Goal: Task Accomplishment & Management: Use online tool/utility

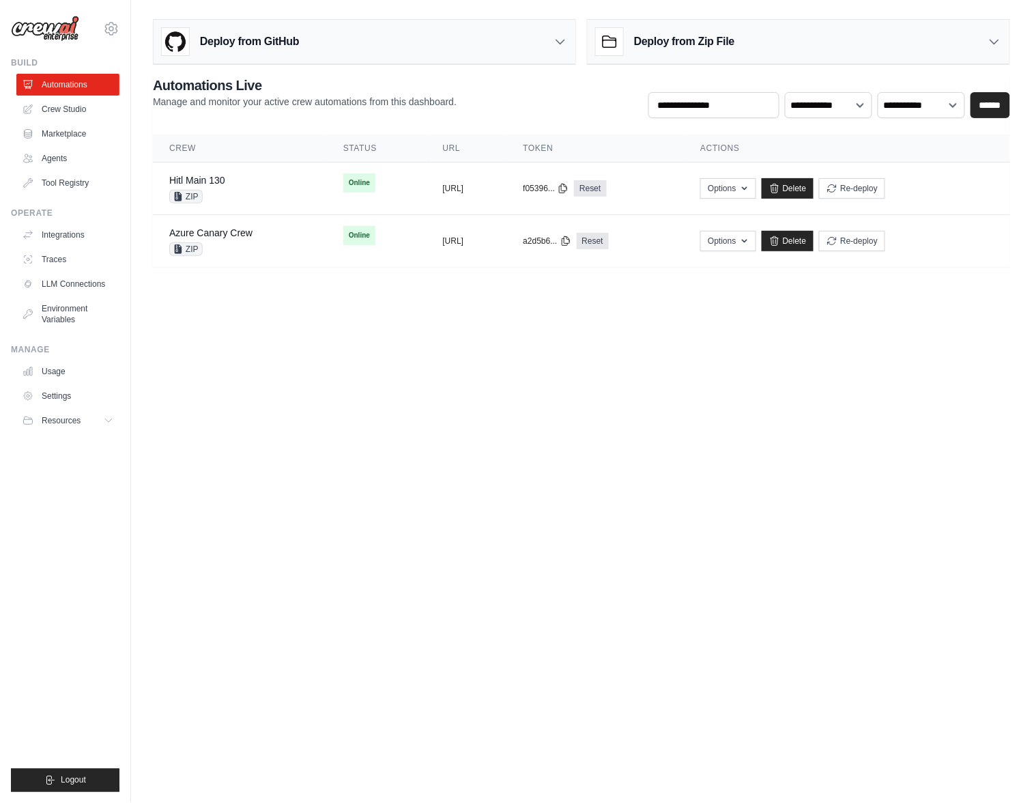
click at [334, 28] on div "Deploy from GitHub" at bounding box center [365, 42] width 422 height 44
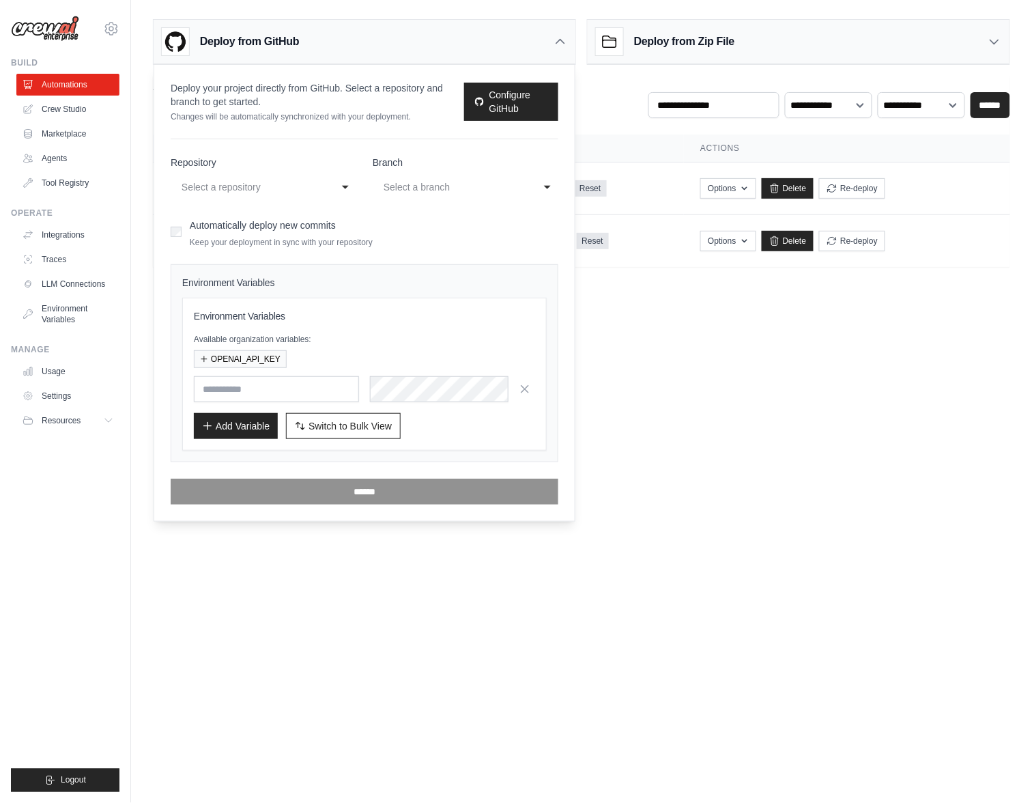
click at [250, 181] on div "Select a repository" at bounding box center [250, 187] width 137 height 16
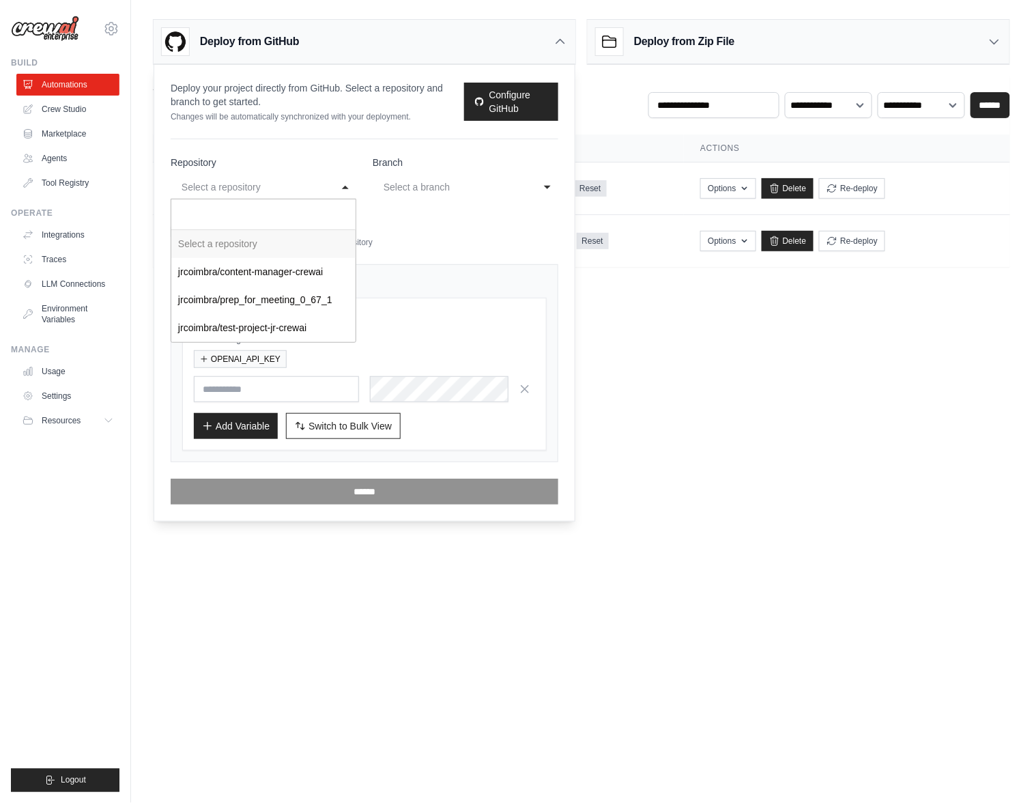
click at [729, 483] on body "[EMAIL_ADDRESS][DOMAIN_NAME] Organization from [EMAIL_ADDRESS][DOMAIN_NAME] JR …" at bounding box center [516, 401] width 1032 height 803
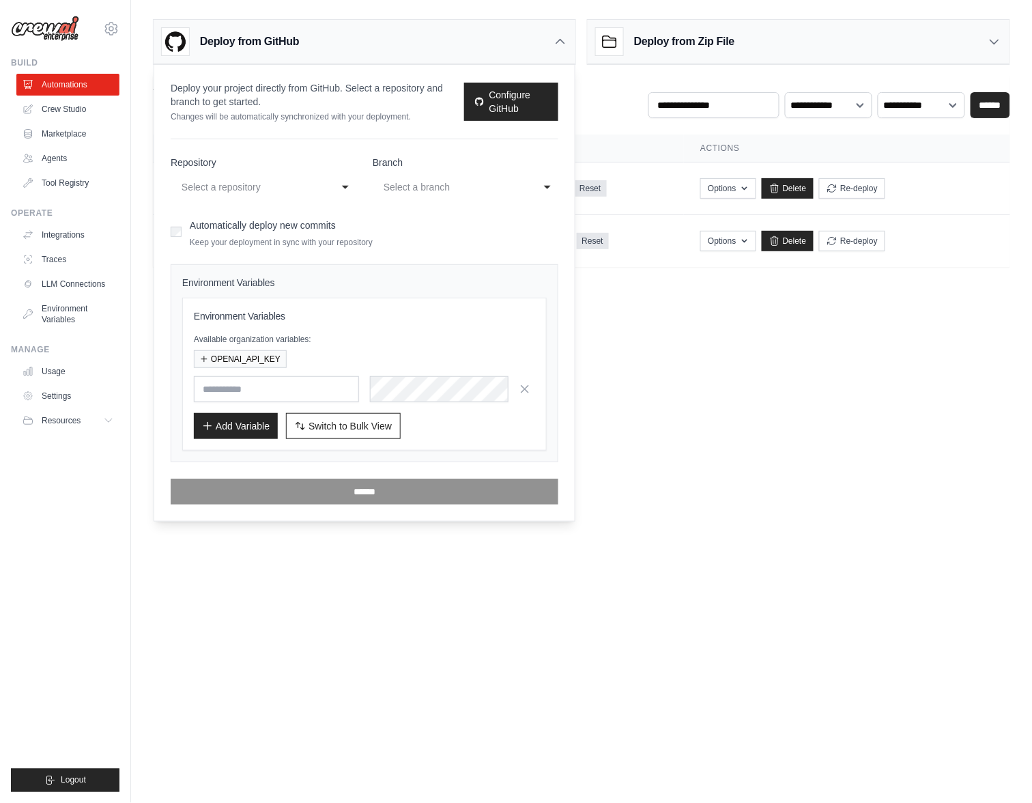
click at [553, 40] on div "Deploy from GitHub" at bounding box center [365, 42] width 422 height 44
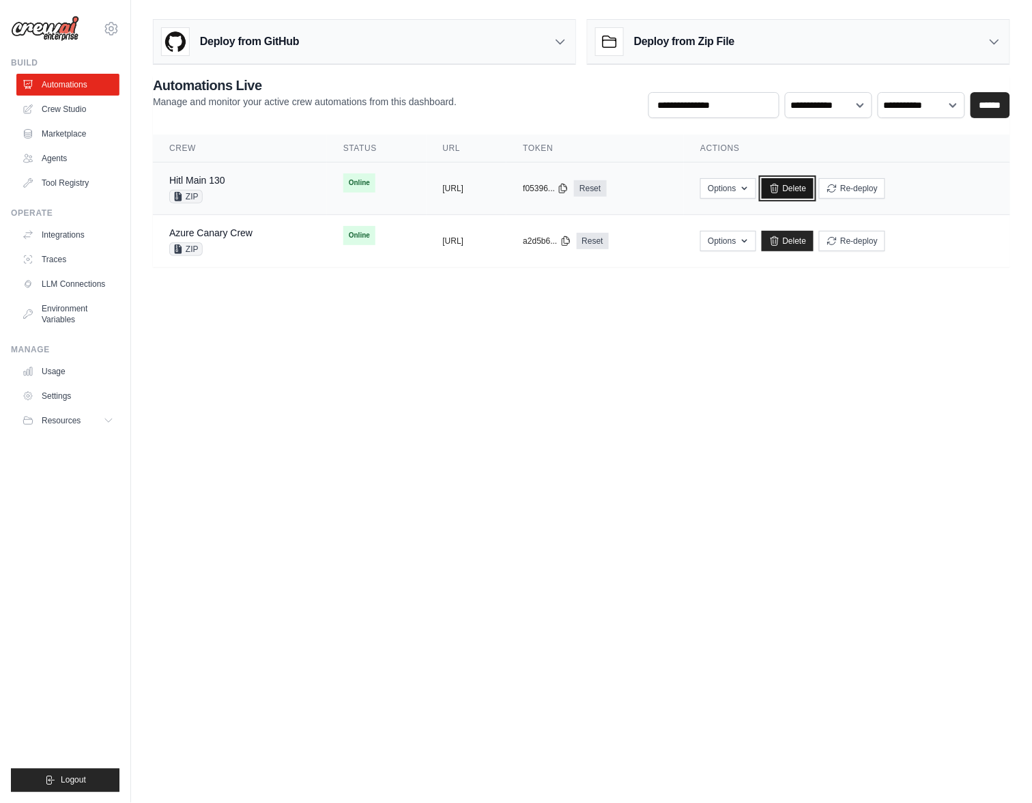
click at [814, 186] on link "Delete" at bounding box center [788, 188] width 53 height 20
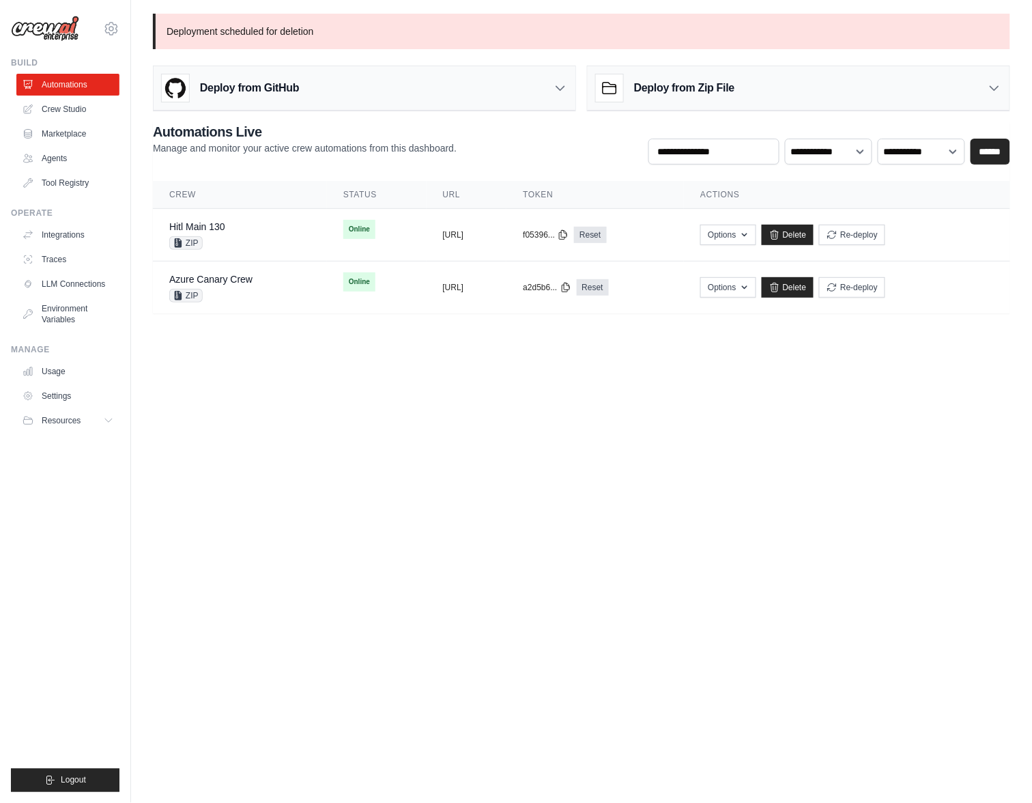
click at [512, 92] on div "Deploy from GitHub" at bounding box center [365, 88] width 422 height 44
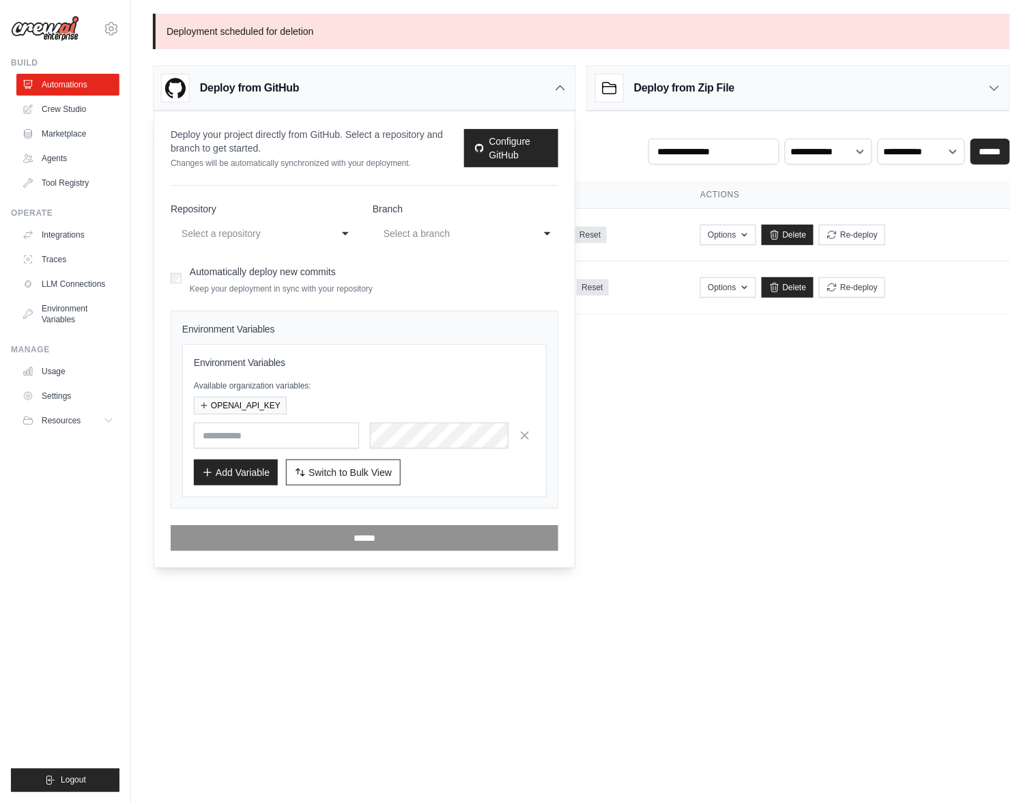
click at [247, 230] on div "Select a repository" at bounding box center [250, 233] width 137 height 16
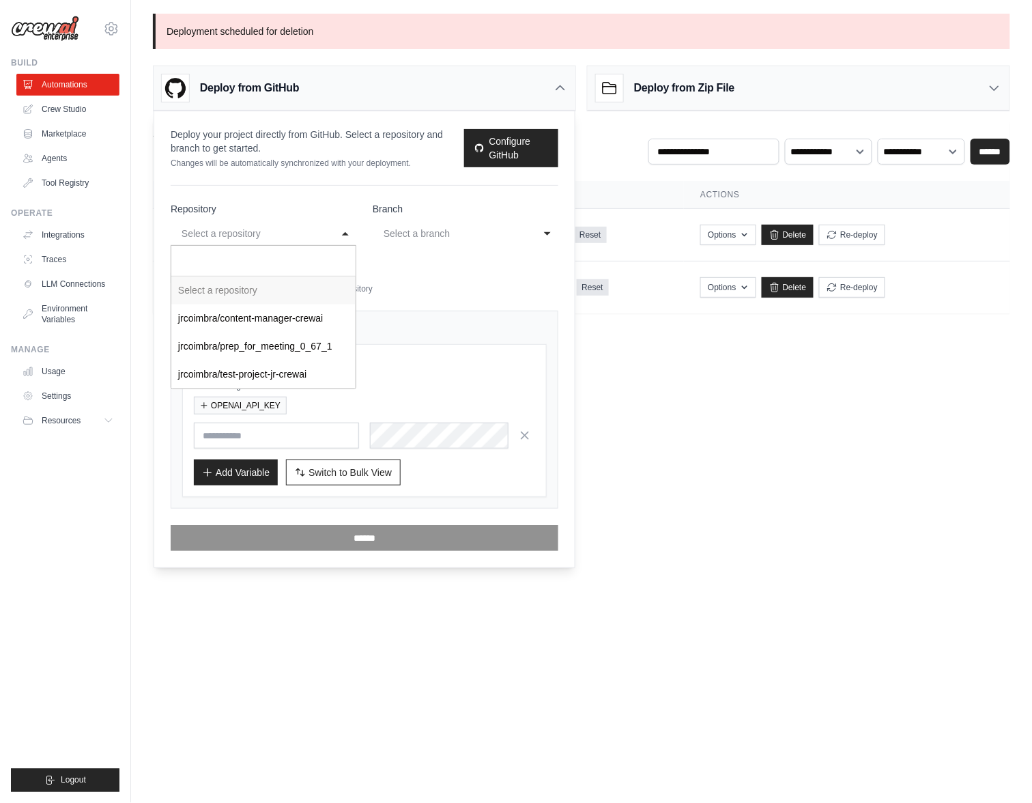
click at [775, 444] on body "[EMAIL_ADDRESS][DOMAIN_NAME] Organization from [EMAIL_ADDRESS][DOMAIN_NAME] JR …" at bounding box center [516, 401] width 1032 height 803
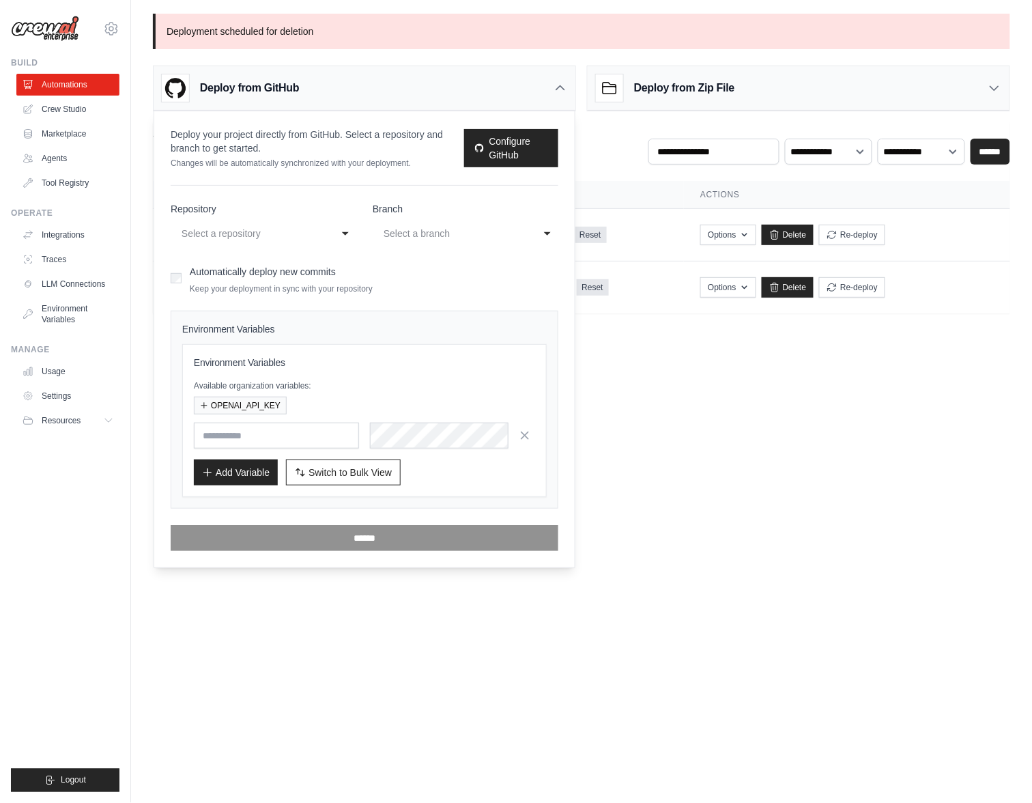
click at [721, 91] on h3 "Deploy from Zip File" at bounding box center [684, 88] width 100 height 16
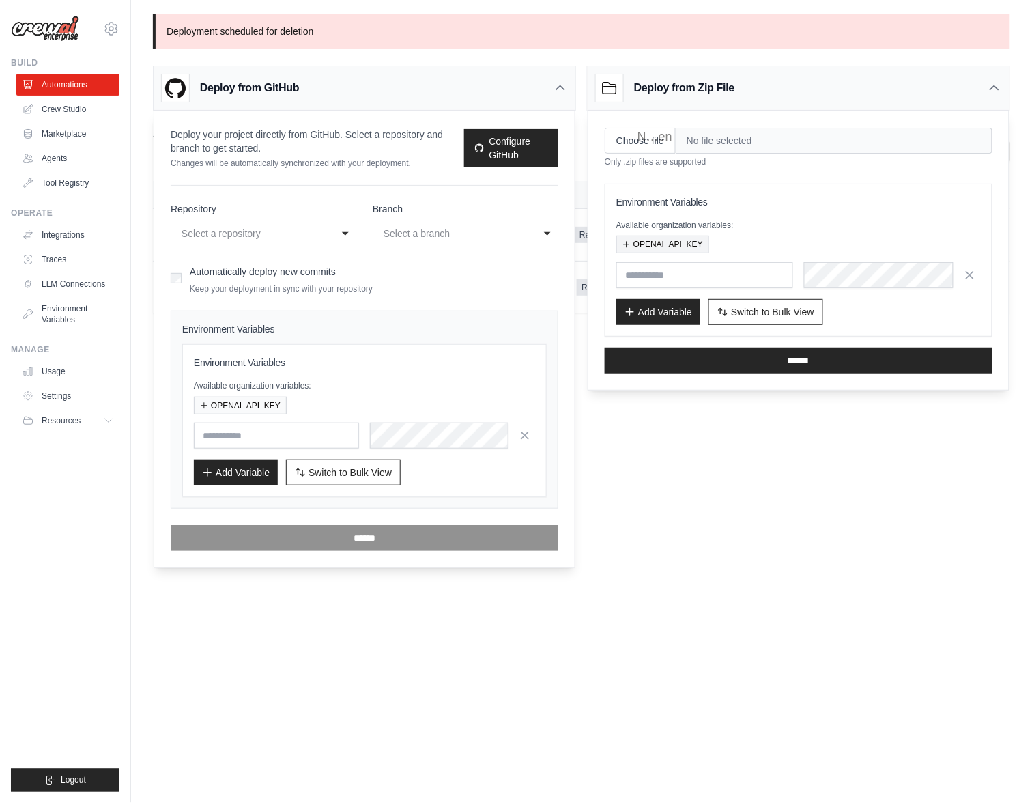
click at [676, 244] on button "OPENAI_API_KEY" at bounding box center [663, 245] width 93 height 18
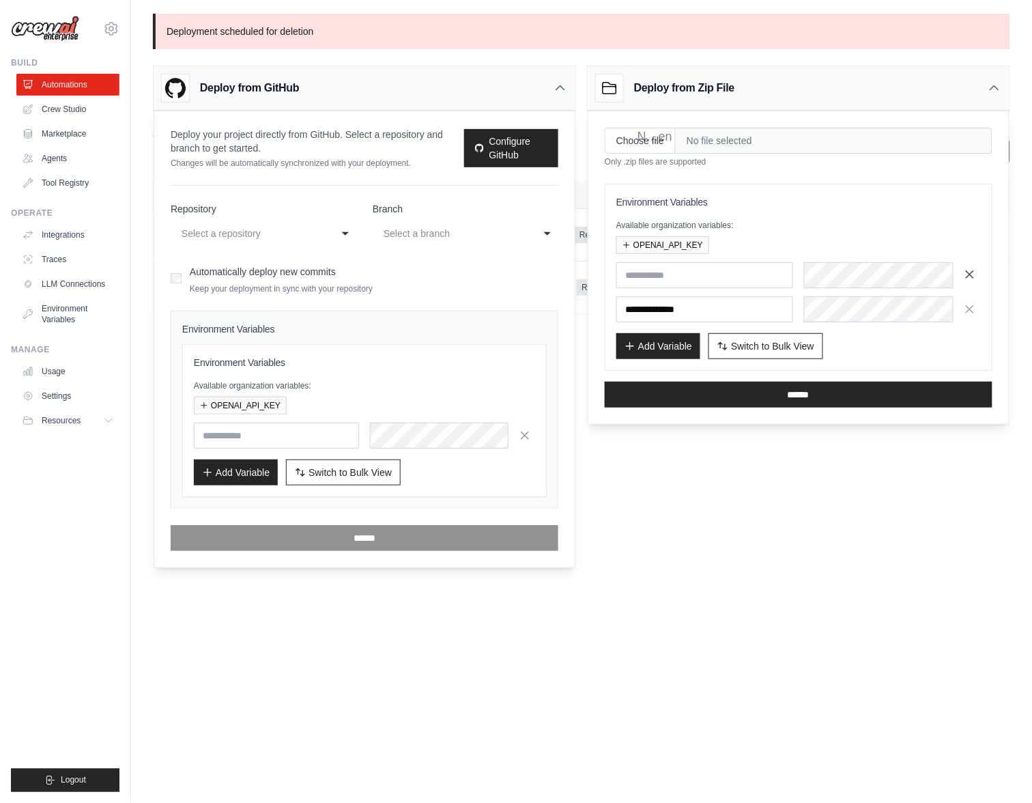
click at [972, 272] on icon "button" at bounding box center [970, 274] width 7 height 7
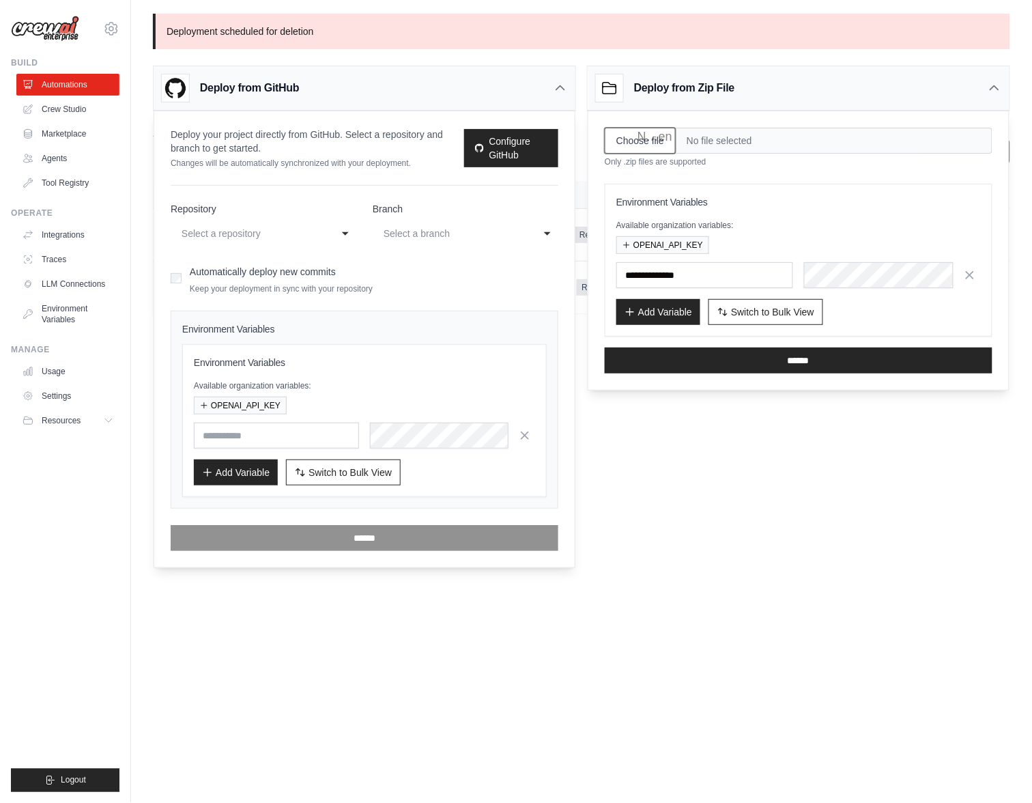
click at [623, 139] on input "Choose file" at bounding box center [640, 141] width 71 height 26
type input "**********"
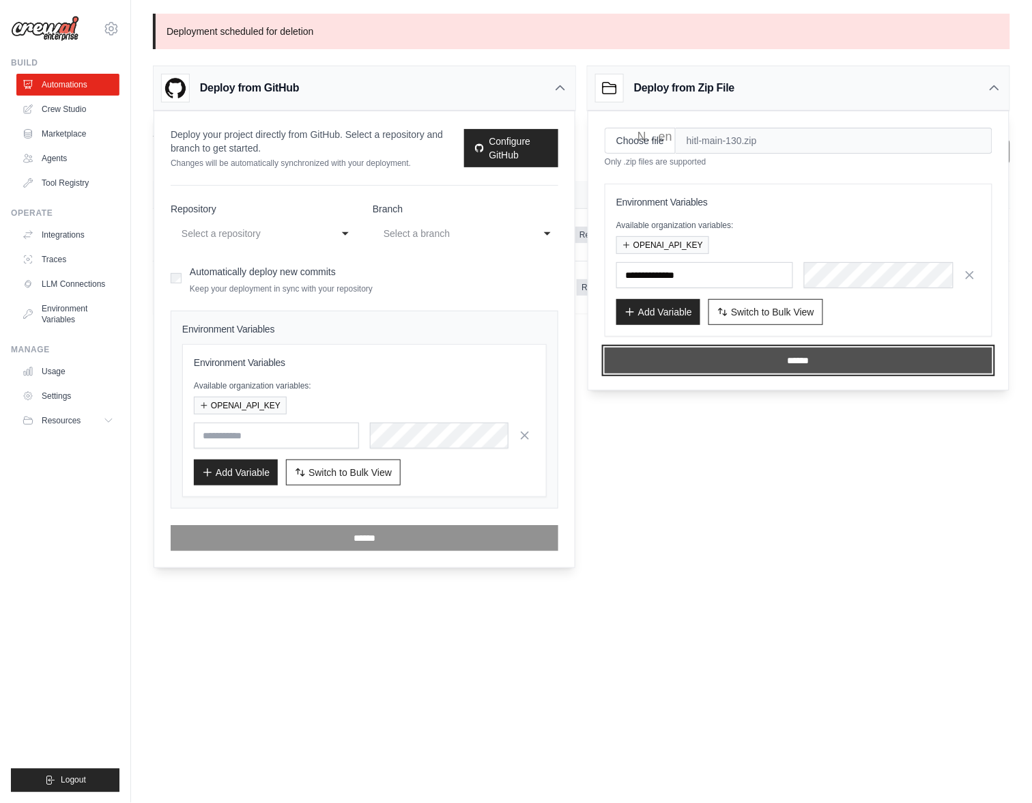
click at [784, 356] on input "******" at bounding box center [799, 361] width 388 height 26
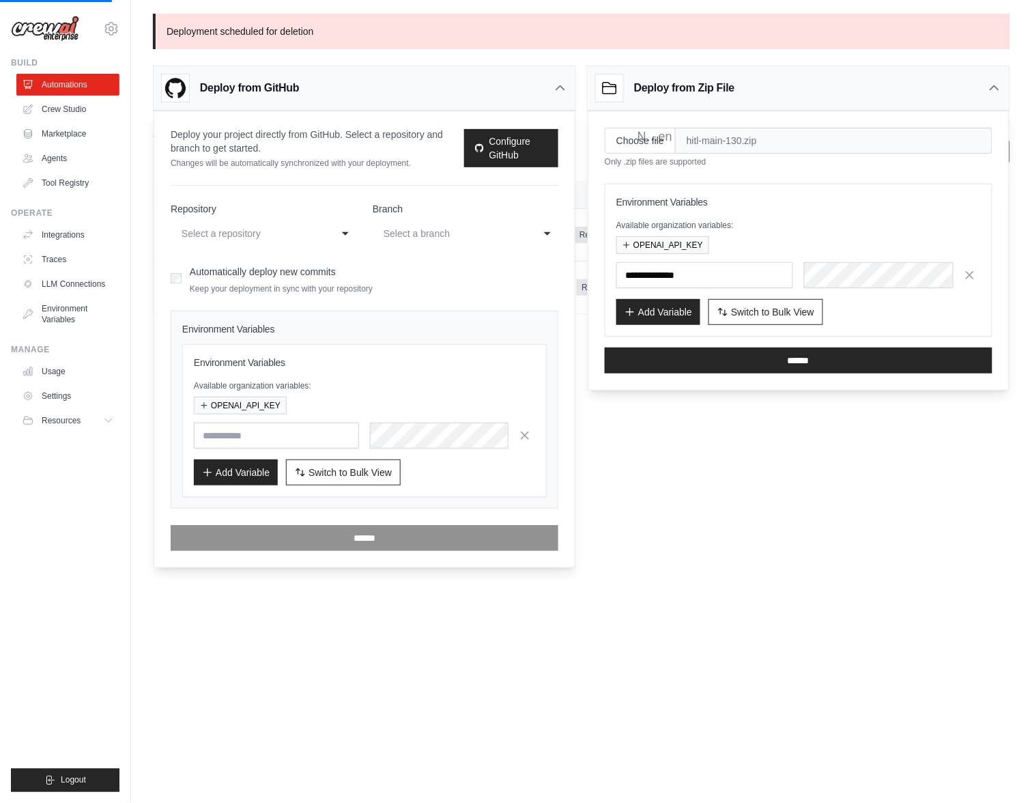
click at [733, 563] on body "[EMAIL_ADDRESS][DOMAIN_NAME] Organization from [EMAIL_ADDRESS][DOMAIN_NAME] JR …" at bounding box center [516, 401] width 1032 height 803
click at [570, 89] on div "Deploy from GitHub" at bounding box center [365, 88] width 422 height 44
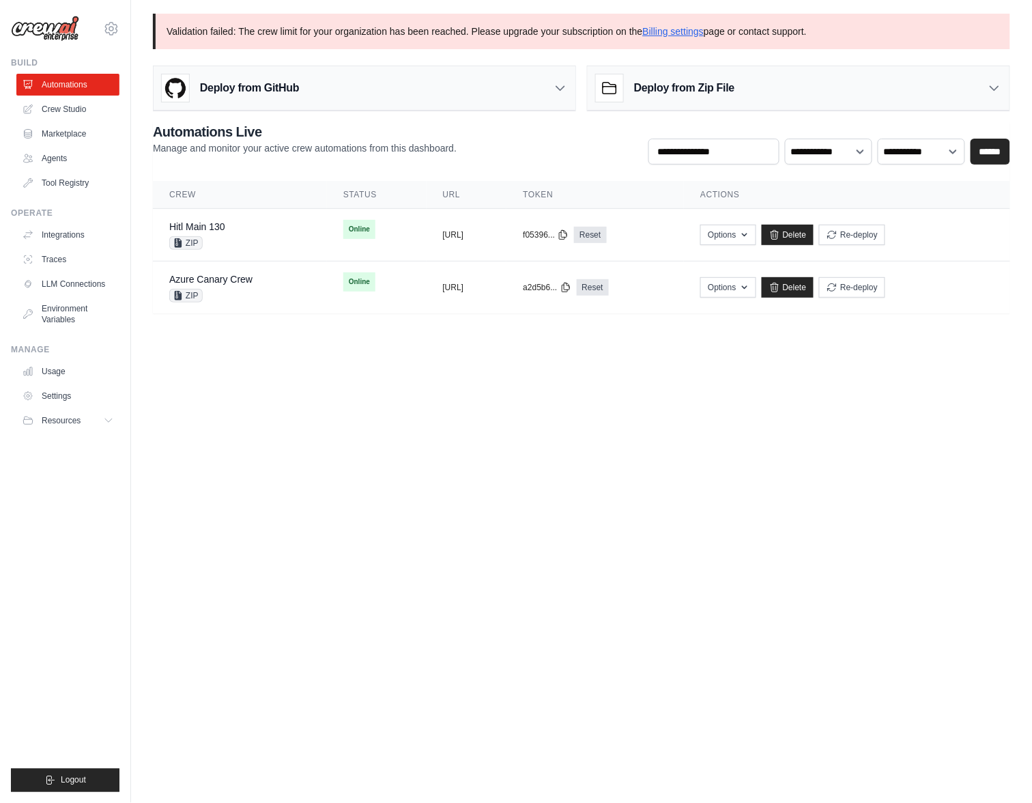
click at [505, 406] on body "[EMAIL_ADDRESS][DOMAIN_NAME] Organization from [EMAIL_ADDRESS][DOMAIN_NAME] JR …" at bounding box center [516, 401] width 1032 height 803
click at [421, 40] on p "Validation failed: The crew limit for your organization has been reached. Pleas…" at bounding box center [582, 32] width 858 height 36
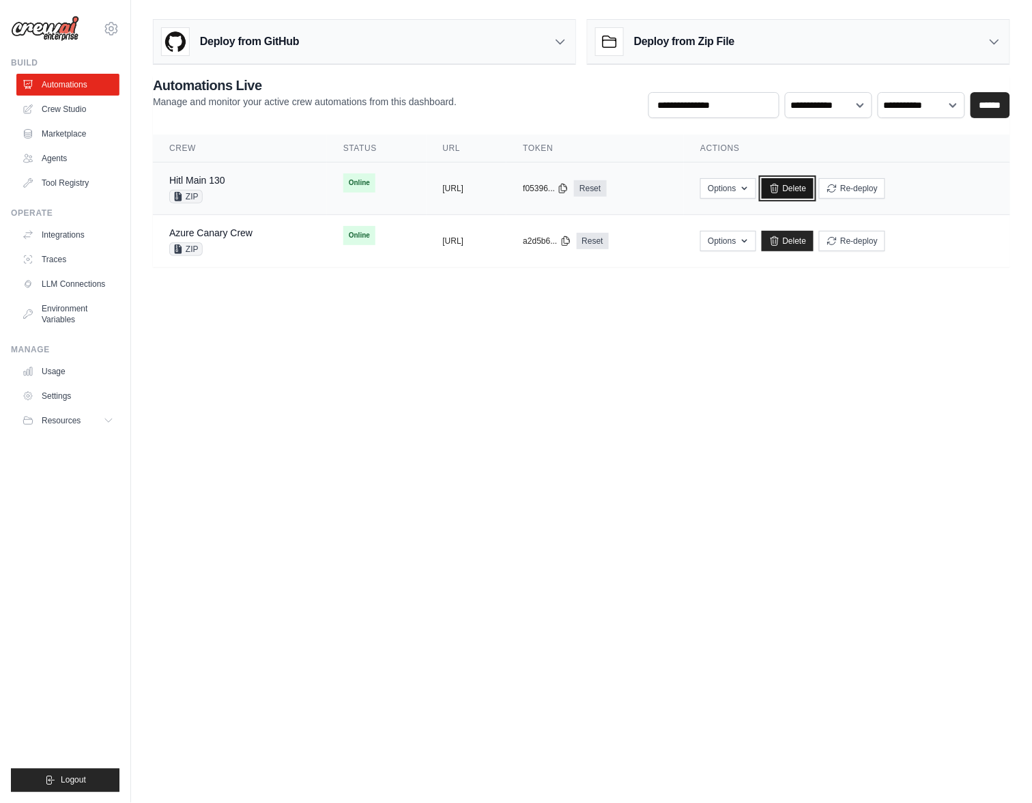
click at [814, 195] on link "Delete" at bounding box center [788, 188] width 53 height 20
click at [559, 373] on body "[EMAIL_ADDRESS][DOMAIN_NAME] Organization from [EMAIL_ADDRESS][DOMAIN_NAME] JR …" at bounding box center [516, 401] width 1032 height 803
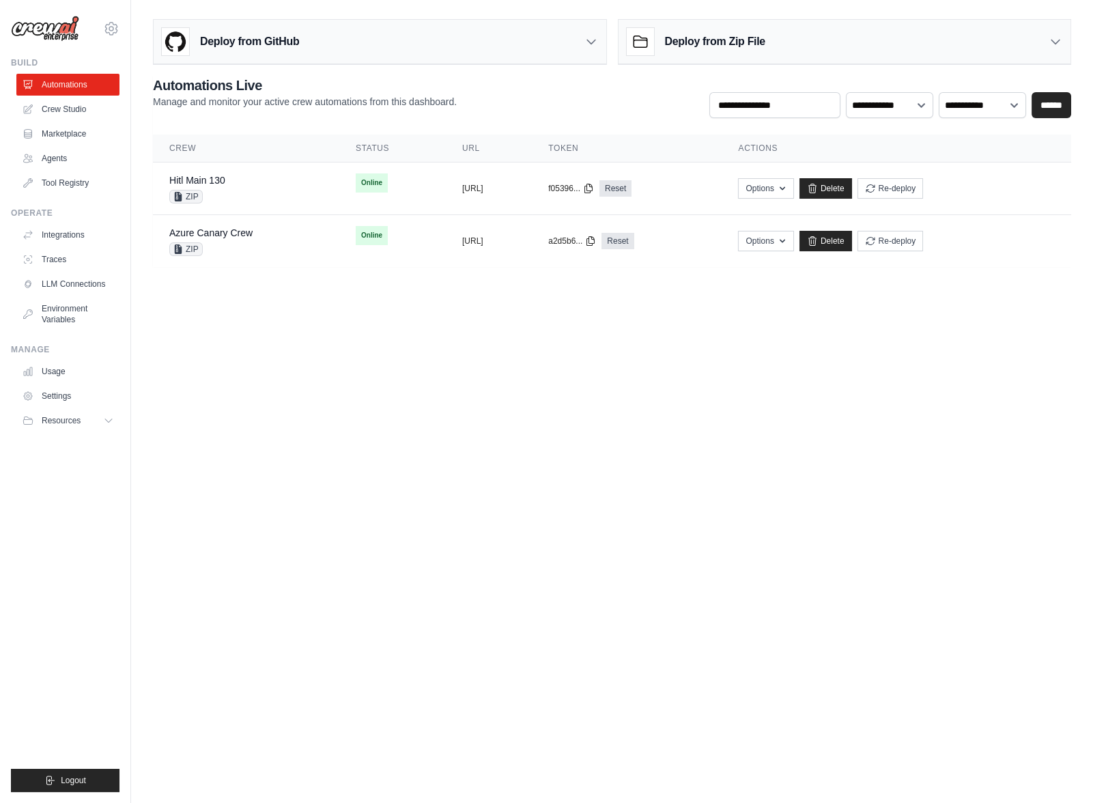
click at [597, 384] on body "[EMAIL_ADDRESS][DOMAIN_NAME] Organization from [EMAIL_ADDRESS][DOMAIN_NAME] JR …" at bounding box center [546, 401] width 1093 height 803
click at [852, 188] on link "Delete" at bounding box center [825, 188] width 53 height 20
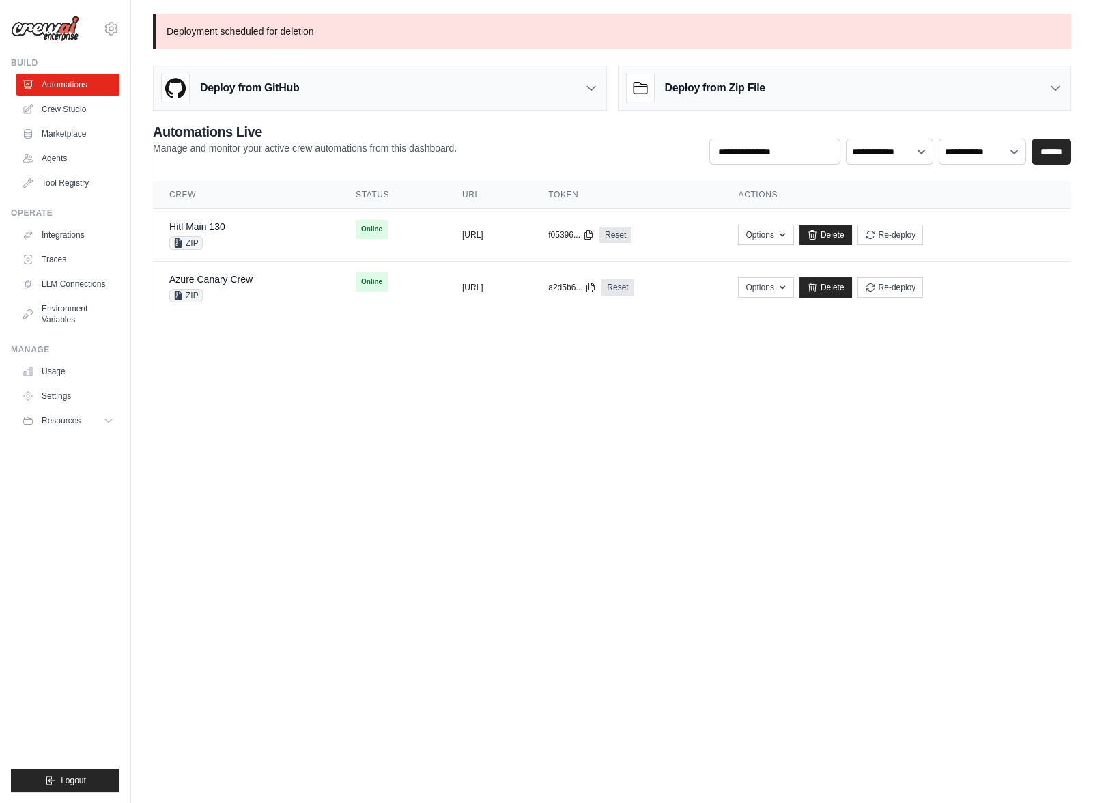
click at [662, 53] on div "**********" at bounding box center [612, 164] width 962 height 300
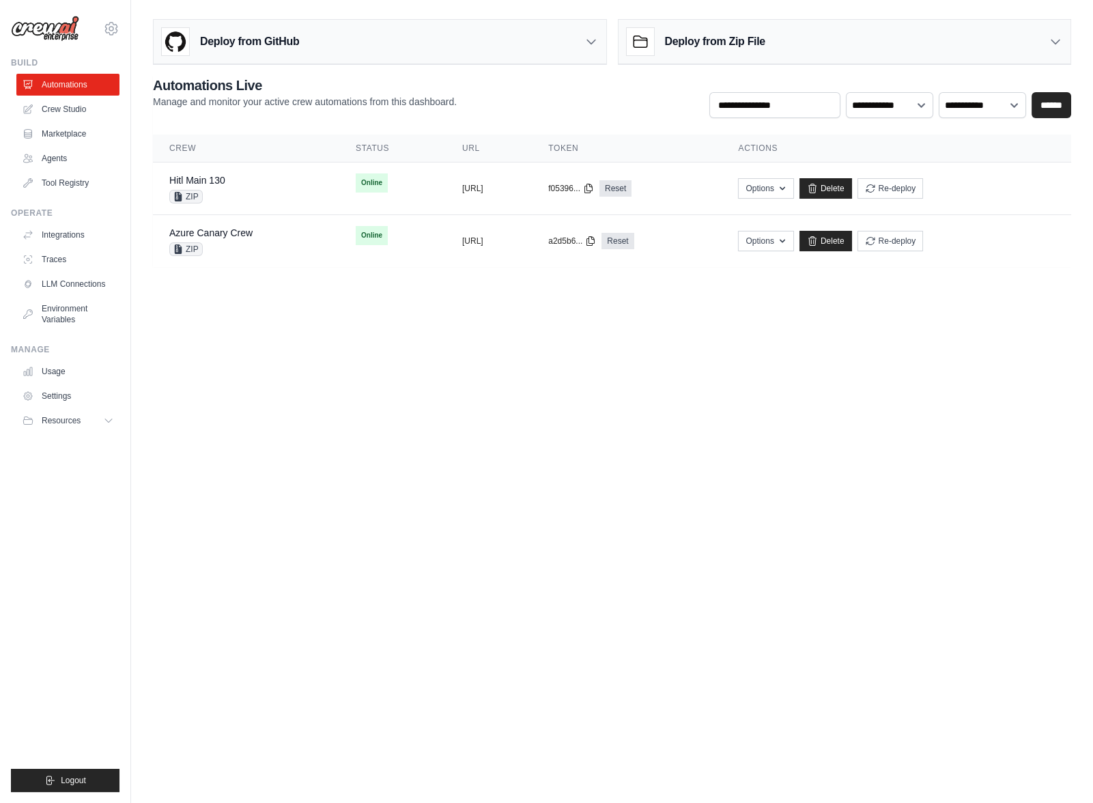
click at [723, 7] on main "**********" at bounding box center [612, 148] width 962 height 297
click at [793, 186] on button "Options" at bounding box center [765, 188] width 55 height 20
click at [978, 423] on body "[EMAIL_ADDRESS][DOMAIN_NAME] Organization from [EMAIL_ADDRESS][DOMAIN_NAME] JR …" at bounding box center [546, 401] width 1093 height 803
click at [852, 187] on link "Delete" at bounding box center [825, 188] width 53 height 20
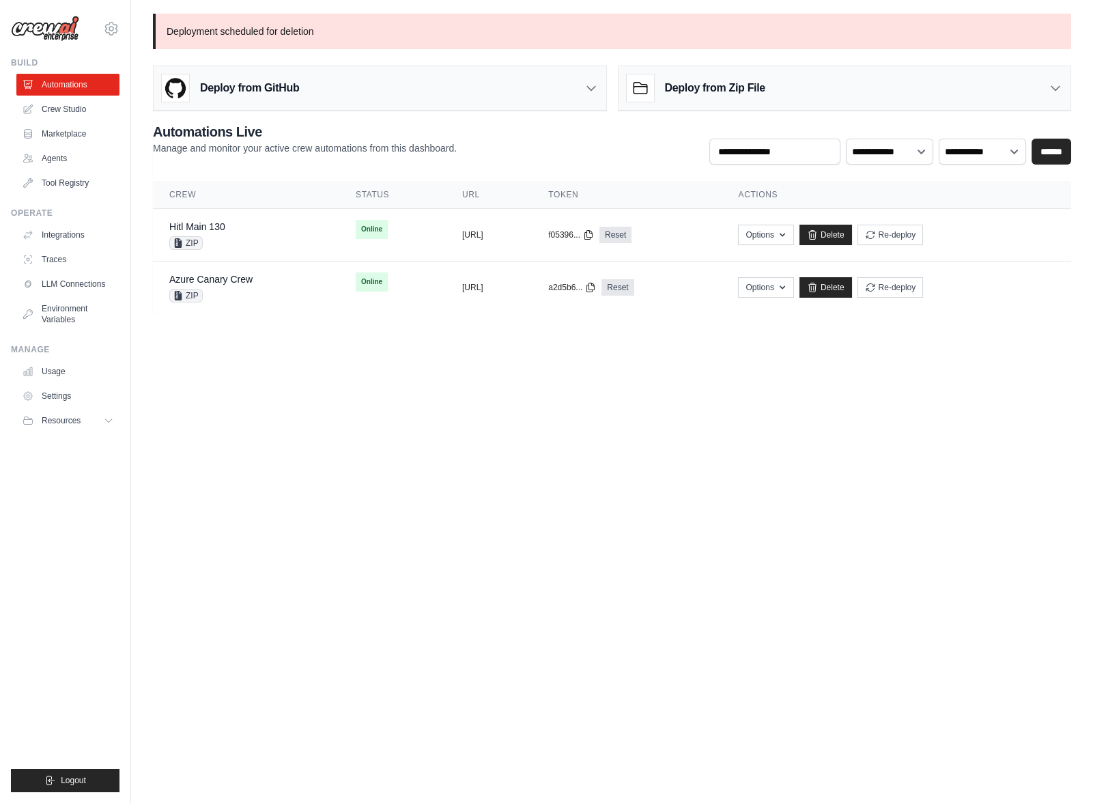
click at [859, 189] on th "Actions" at bounding box center [897, 195] width 350 height 28
click at [563, 399] on body "[EMAIL_ADDRESS][DOMAIN_NAME] Organization from [EMAIL_ADDRESS][DOMAIN_NAME] JR …" at bounding box center [546, 401] width 1093 height 803
click at [537, 439] on body "[EMAIL_ADDRESS][DOMAIN_NAME] Organization from [EMAIL_ADDRESS][DOMAIN_NAME] JR …" at bounding box center [546, 401] width 1093 height 803
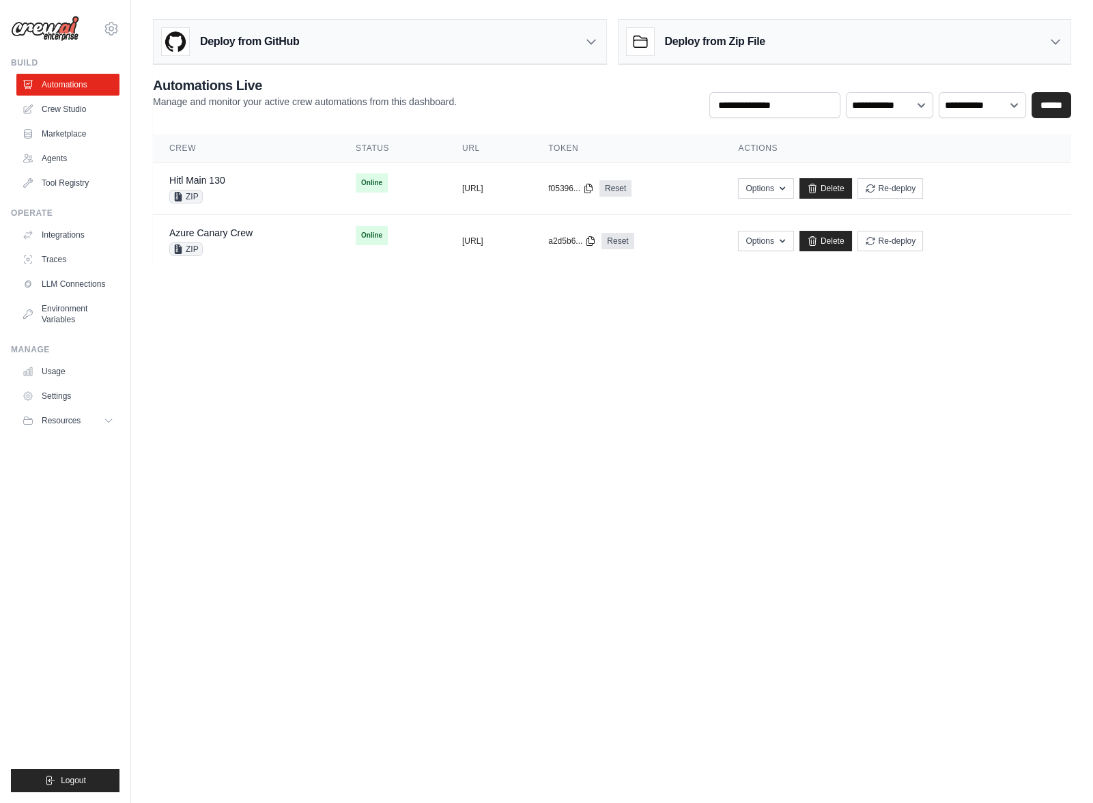
click at [452, 380] on body "[EMAIL_ADDRESS][DOMAIN_NAME] Organization from [EMAIL_ADDRESS][DOMAIN_NAME] JR …" at bounding box center [546, 401] width 1093 height 803
click at [696, 32] on div "Deploy from Zip File" at bounding box center [696, 41] width 139 height 27
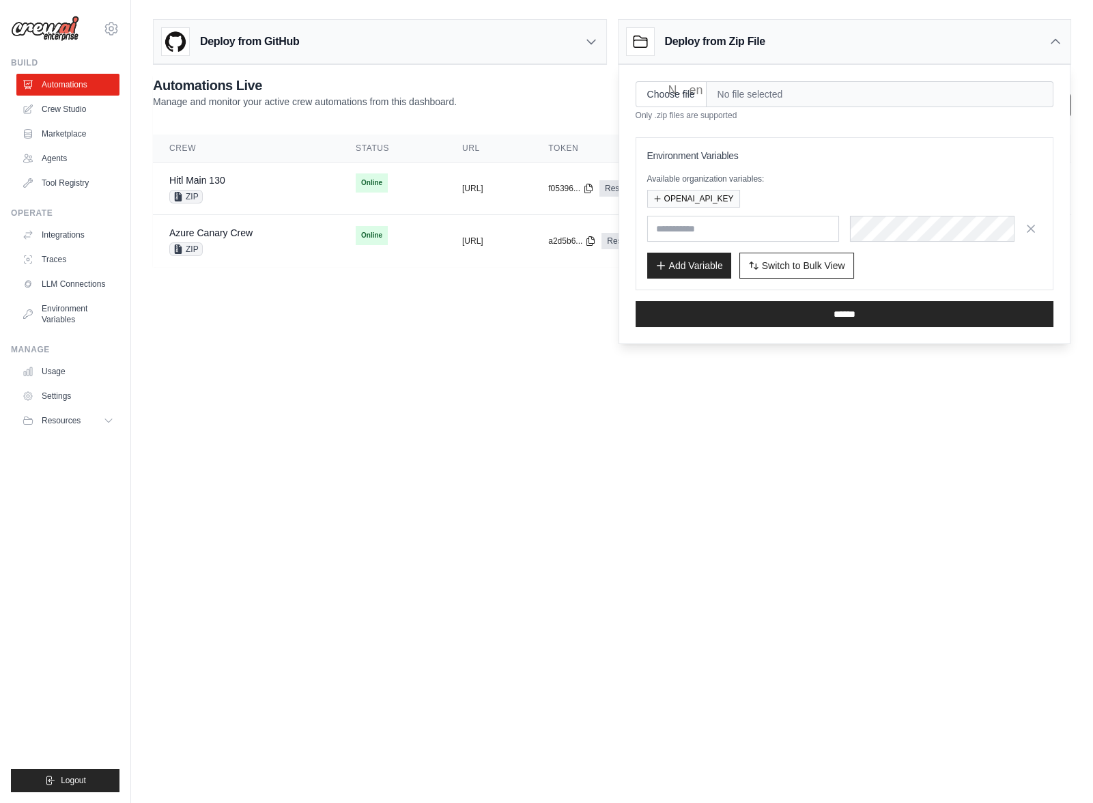
click at [430, 485] on body "[EMAIL_ADDRESS][DOMAIN_NAME] Organization from [EMAIL_ADDRESS][DOMAIN_NAME] JR …" at bounding box center [546, 401] width 1093 height 803
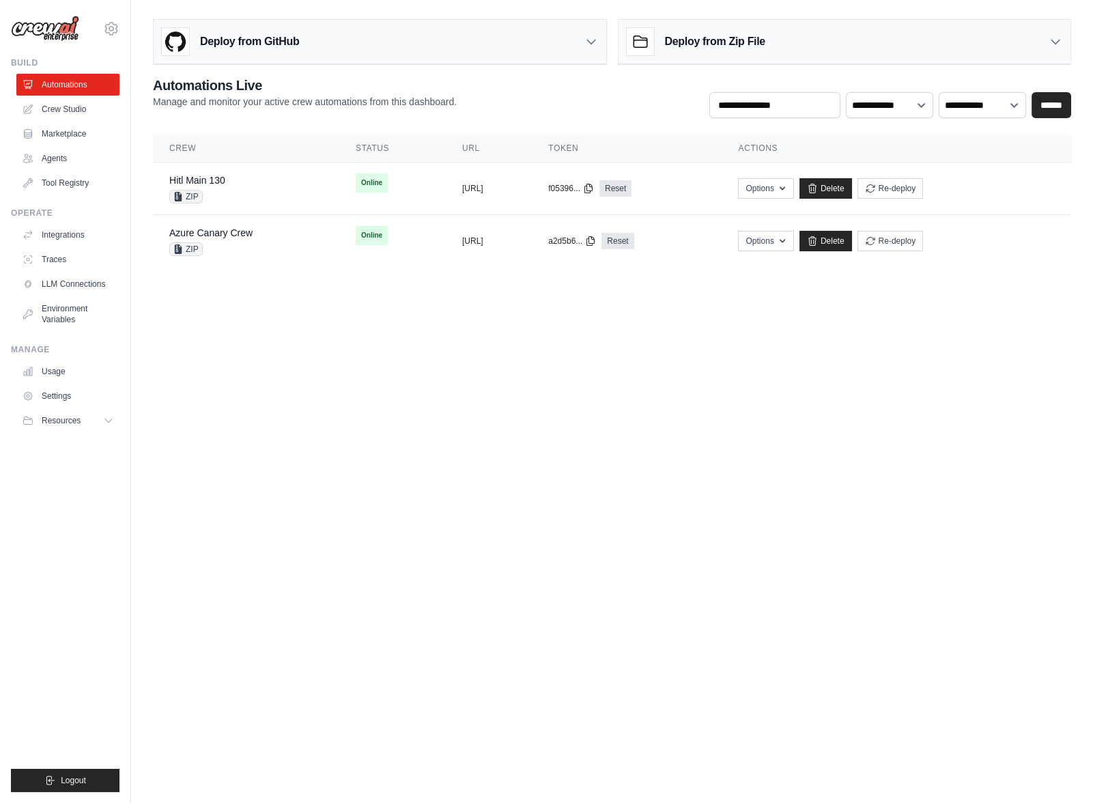
click at [460, 308] on body "[EMAIL_ADDRESS][DOMAIN_NAME] Organization from [EMAIL_ADDRESS][DOMAIN_NAME] JR …" at bounding box center [546, 401] width 1093 height 803
click at [829, 396] on body "joao.coimbra@crewai.com Organization from gui@crewai.com JR Org ✓ Settings Buil…" at bounding box center [546, 401] width 1093 height 803
click at [818, 243] on icon at bounding box center [812, 241] width 11 height 11
click at [577, 450] on body "[EMAIL_ADDRESS][DOMAIN_NAME] Organization from [EMAIL_ADDRESS][DOMAIN_NAME] JR …" at bounding box center [546, 401] width 1093 height 803
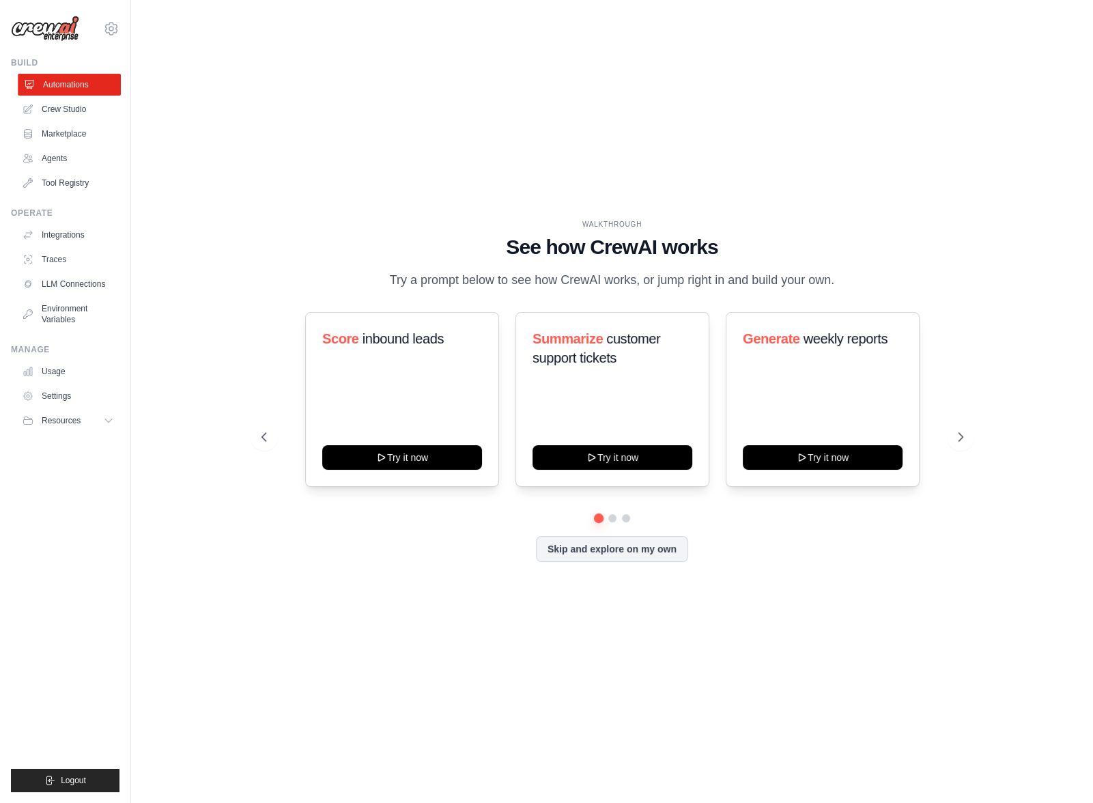
click at [82, 79] on link "Automations" at bounding box center [69, 85] width 103 height 22
click at [578, 561] on button "Skip and explore on my own" at bounding box center [612, 548] width 152 height 26
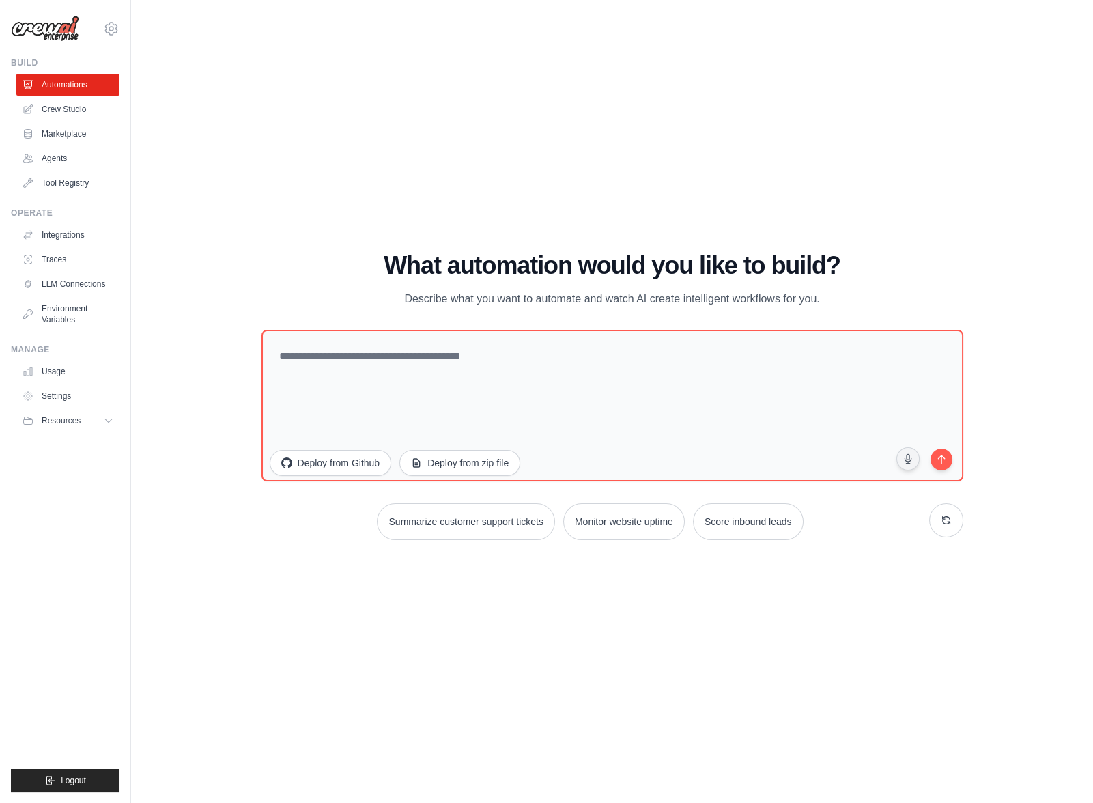
click at [526, 601] on div "WALKTHROUGH See how CrewAI works Try a prompt below to see how CrewAI works, or…" at bounding box center [612, 402] width 918 height 776
click at [475, 457] on button "Deploy from zip file" at bounding box center [460, 462] width 122 height 26
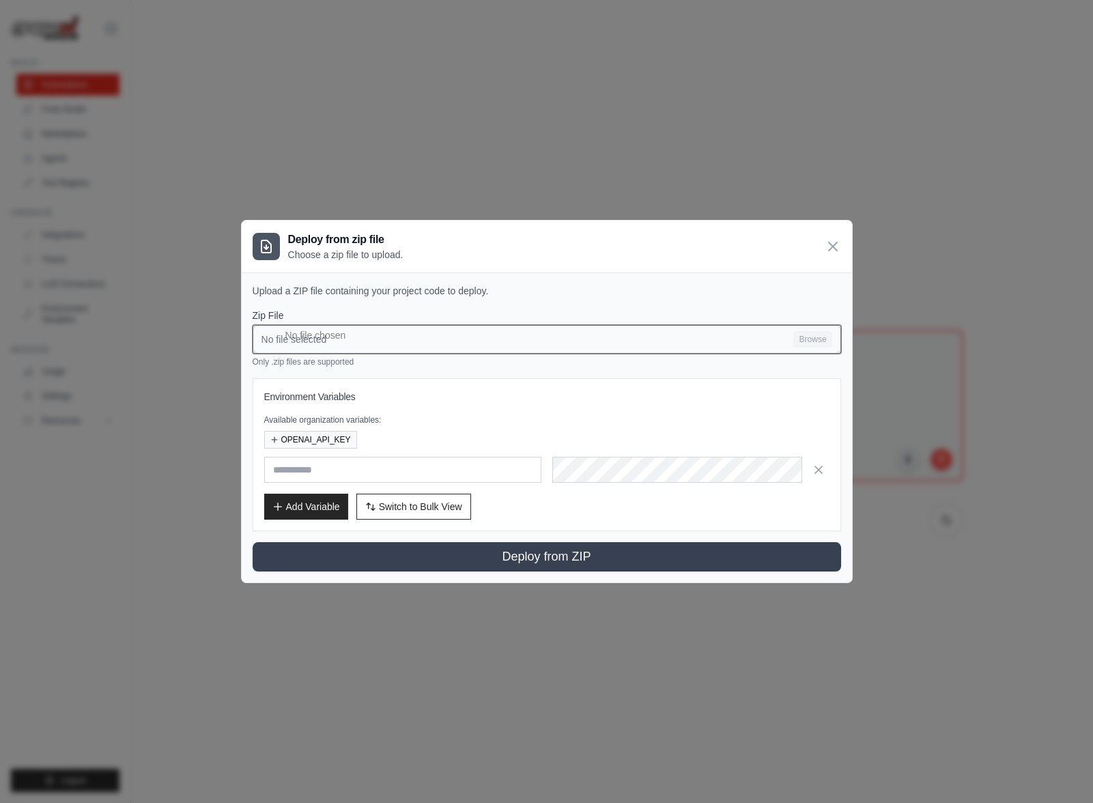
click at [328, 341] on input "No file selected Browse" at bounding box center [547, 339] width 589 height 29
type input "**********"
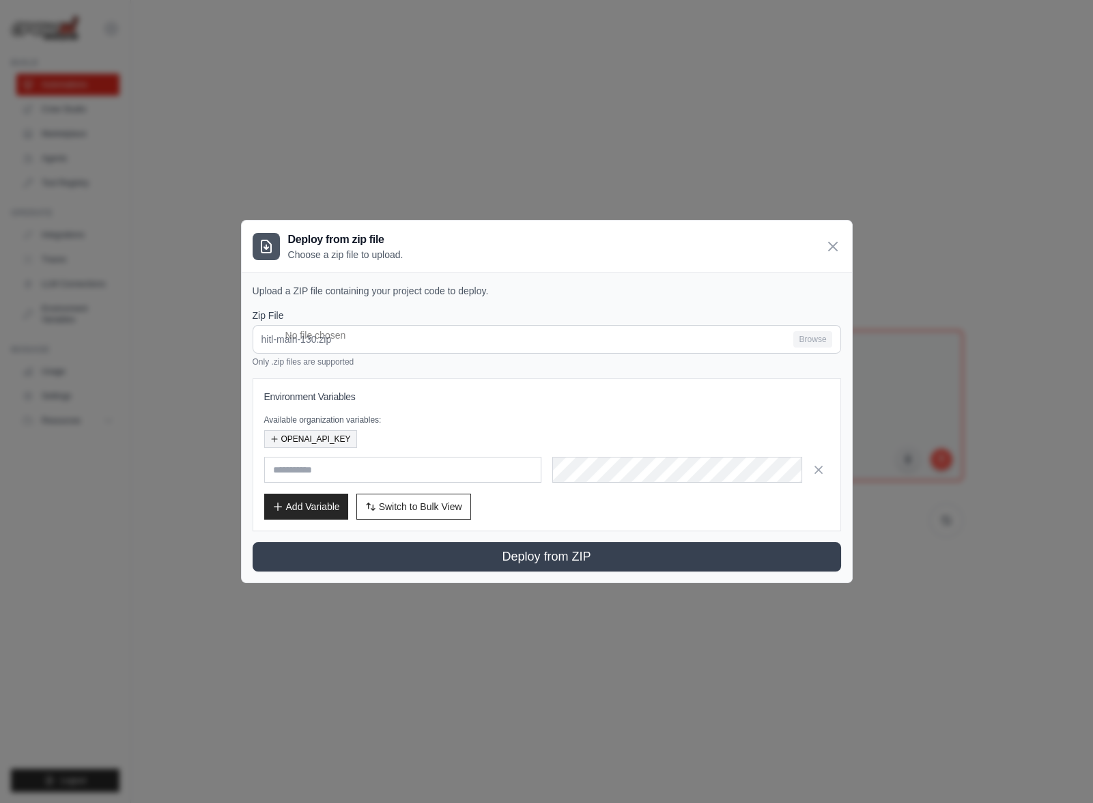
click at [330, 441] on button "OPENAI_API_KEY" at bounding box center [310, 439] width 93 height 18
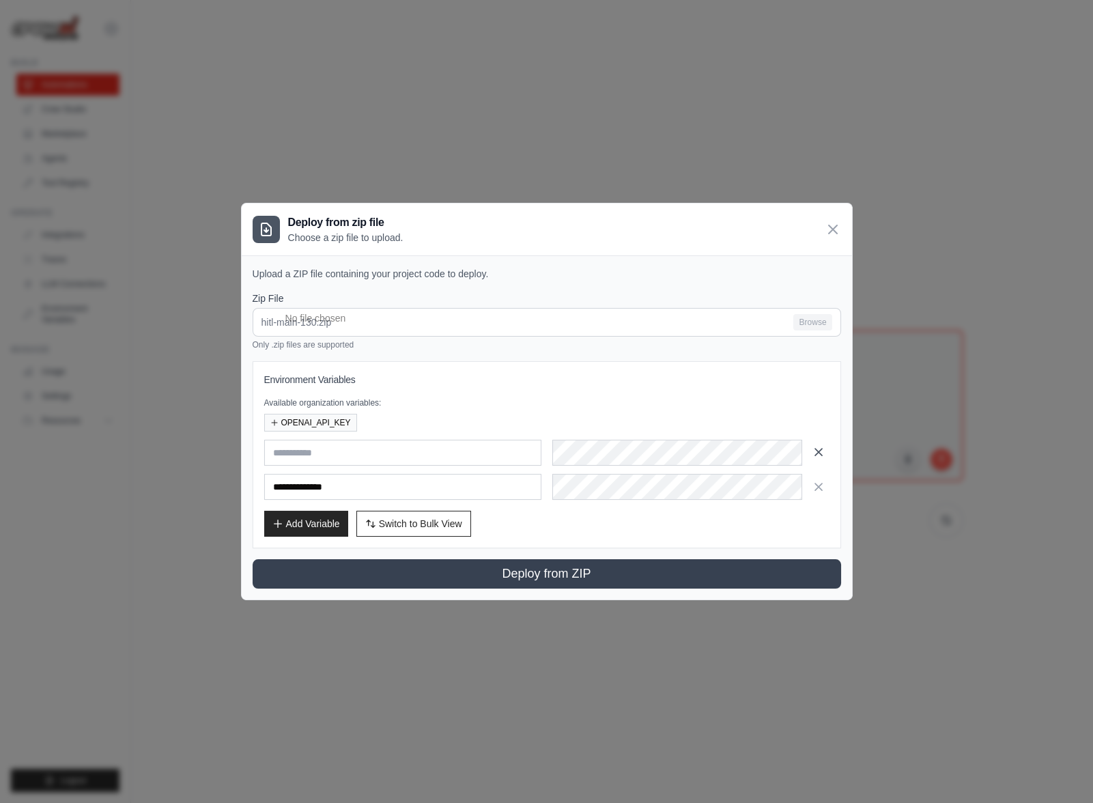
click at [815, 450] on icon "button" at bounding box center [818, 452] width 7 height 7
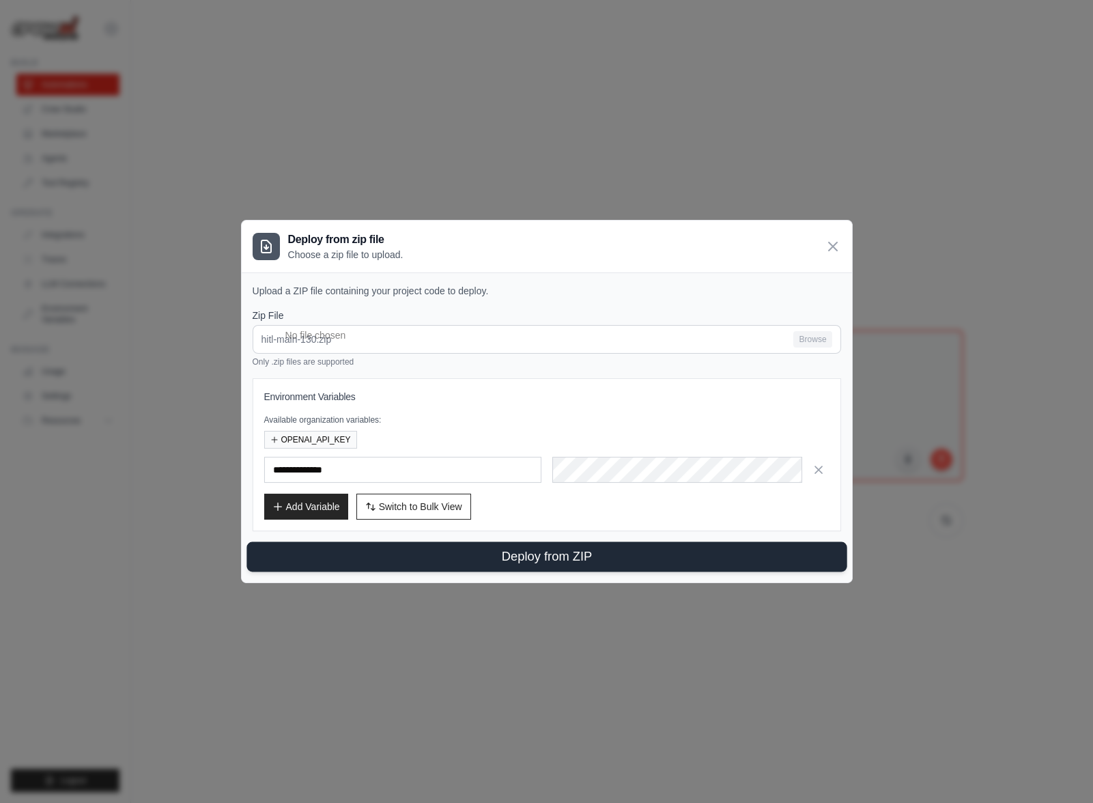
click at [569, 557] on button "Deploy from ZIP" at bounding box center [546, 557] width 600 height 30
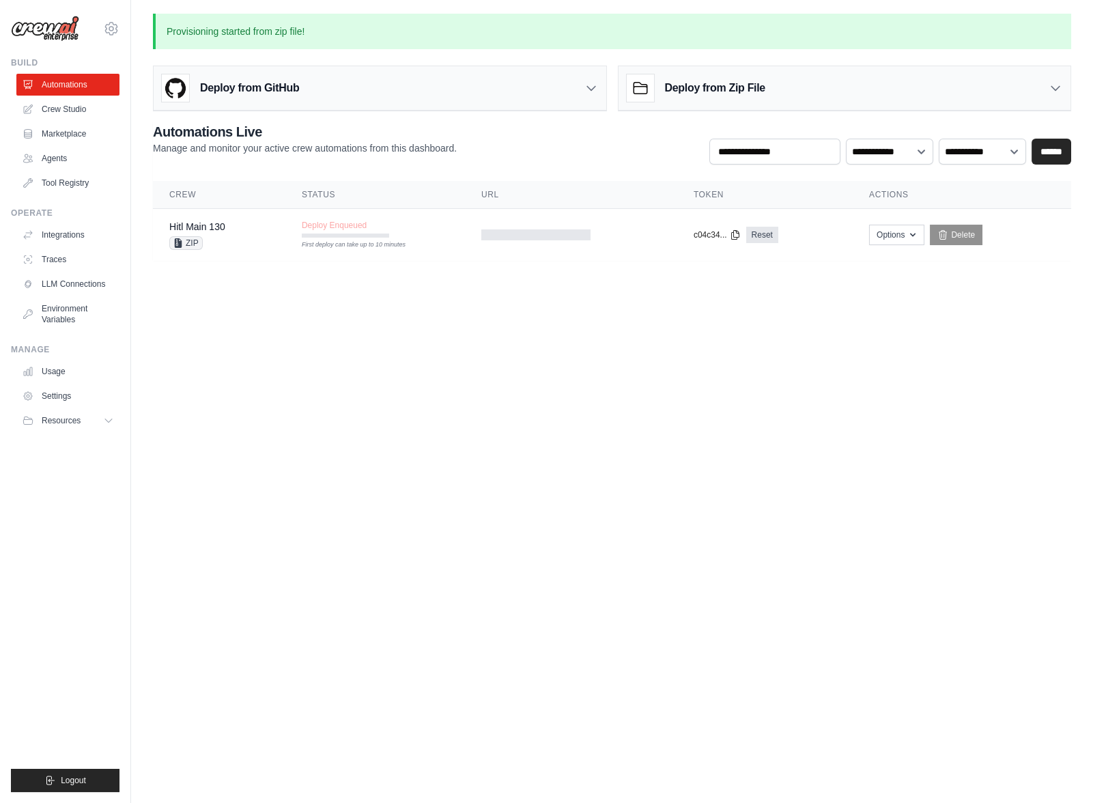
click at [589, 332] on body "[EMAIL_ADDRESS][DOMAIN_NAME] Organization from [EMAIL_ADDRESS][DOMAIN_NAME] JR …" at bounding box center [546, 401] width 1093 height 803
click at [587, 333] on body "[EMAIL_ADDRESS][DOMAIN_NAME] Organization from [EMAIL_ADDRESS][DOMAIN_NAME] JR …" at bounding box center [546, 401] width 1093 height 803
click at [583, 313] on body "[EMAIL_ADDRESS][DOMAIN_NAME] Organization from [EMAIL_ADDRESS][DOMAIN_NAME] JR …" at bounding box center [546, 401] width 1093 height 803
click at [540, 410] on body "[EMAIL_ADDRESS][DOMAIN_NAME] Organization from [EMAIL_ADDRESS][DOMAIN_NAME] JR …" at bounding box center [546, 401] width 1093 height 803
click at [520, 391] on body "[EMAIL_ADDRESS][DOMAIN_NAME] Organization from [EMAIL_ADDRESS][DOMAIN_NAME] JR …" at bounding box center [546, 401] width 1093 height 803
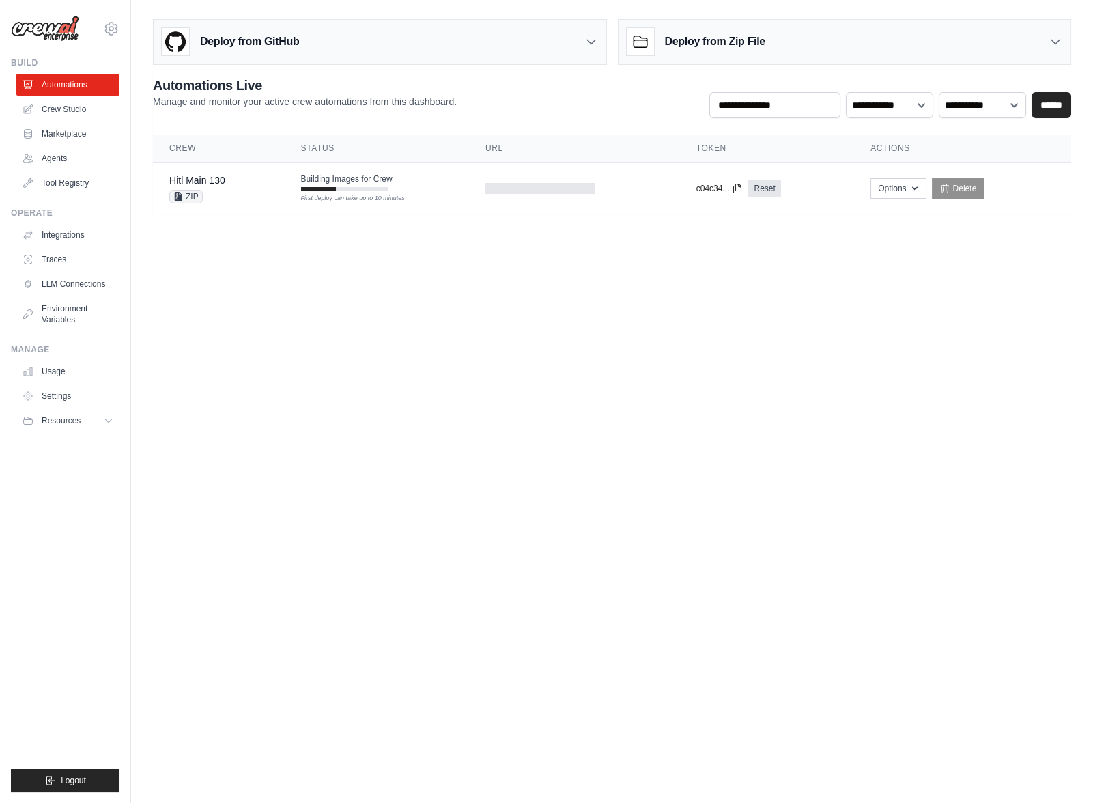
click at [706, 373] on body "[EMAIL_ADDRESS][DOMAIN_NAME] Organization from [EMAIL_ADDRESS][DOMAIN_NAME] JR …" at bounding box center [546, 401] width 1093 height 803
click at [830, 273] on body "[EMAIL_ADDRESS][DOMAIN_NAME] Organization from [EMAIL_ADDRESS][DOMAIN_NAME] JR …" at bounding box center [546, 401] width 1093 height 803
click at [580, 372] on body "[EMAIL_ADDRESS][DOMAIN_NAME] Organization from [EMAIL_ADDRESS][DOMAIN_NAME] JR …" at bounding box center [546, 401] width 1093 height 803
click at [577, 393] on body "[EMAIL_ADDRESS][DOMAIN_NAME] Organization from [EMAIL_ADDRESS][DOMAIN_NAME] JR …" at bounding box center [546, 401] width 1093 height 803
click at [533, 326] on body "[EMAIL_ADDRESS][DOMAIN_NAME] Organization from [EMAIL_ADDRESS][DOMAIN_NAME] JR …" at bounding box center [546, 401] width 1093 height 803
